Goal: Task Accomplishment & Management: Manage account settings

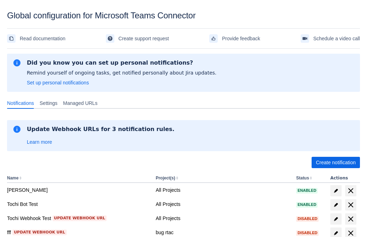
click at [336, 162] on span "Create notification" at bounding box center [336, 162] width 40 height 11
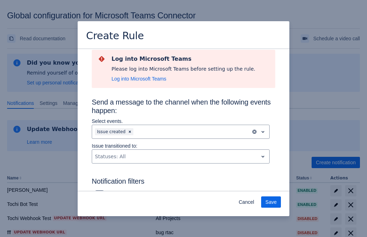
scroll to position [455, 0]
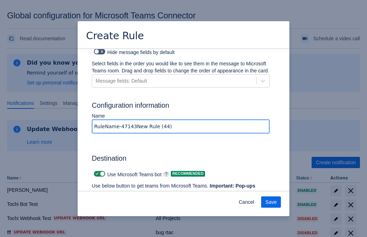
type input "RuleName-471435New Rule (44)"
click at [131, 200] on span "Authenticate in Microsoft Teams" at bounding box center [131, 205] width 70 height 11
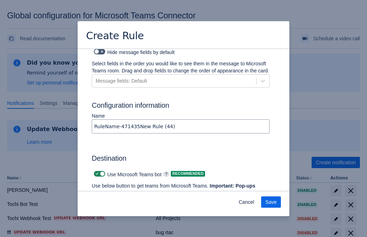
scroll to position [0, 0]
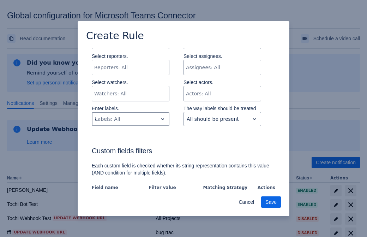
type input "471435_label"
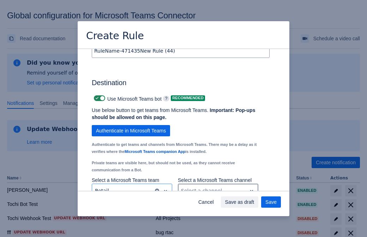
click at [218, 186] on div "Scrollable content" at bounding box center [212, 190] width 63 height 8
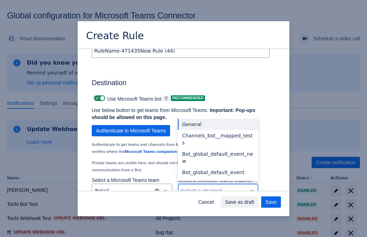
click at [218, 167] on div "Bot_global_default_event" at bounding box center [218, 172] width 80 height 11
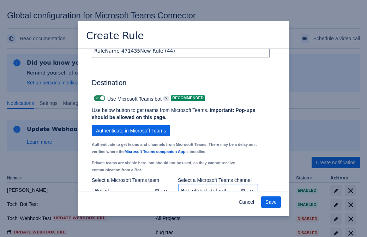
click at [271, 202] on span "Save" at bounding box center [270, 201] width 11 height 11
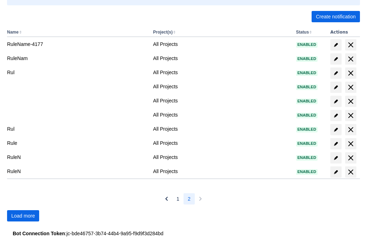
click at [23, 216] on span "Load more" at bounding box center [23, 215] width 24 height 11
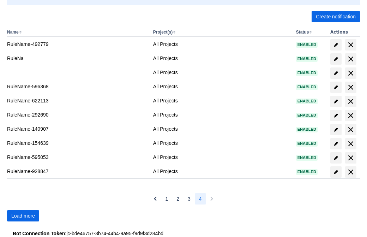
click at [23, 216] on span "Load more" at bounding box center [23, 215] width 24 height 11
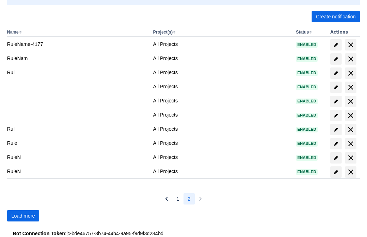
click at [23, 216] on span "Load more" at bounding box center [23, 215] width 24 height 11
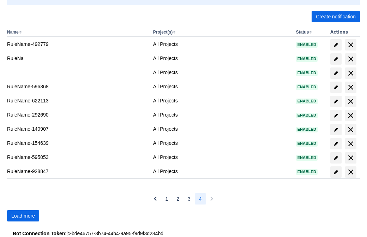
click at [23, 216] on span "Load more" at bounding box center [23, 215] width 24 height 11
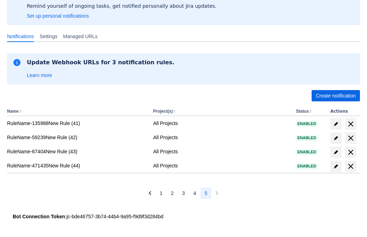
click at [350, 166] on span "delete" at bounding box center [350, 166] width 8 height 8
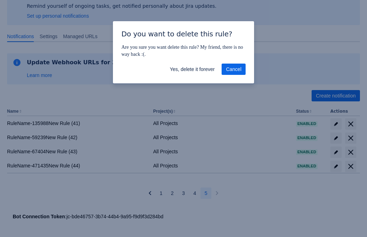
click at [192, 69] on span "Yes, delete it forever" at bounding box center [192, 69] width 45 height 11
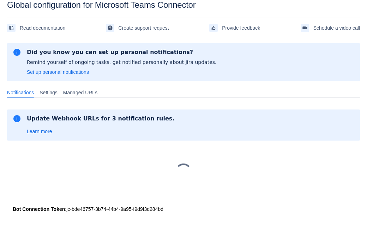
scroll to position [11, 0]
